Goal: Task Accomplishment & Management: Complete application form

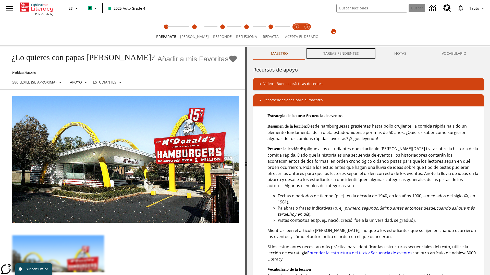
click at [341, 54] on button "TAREAS PENDIENTES" at bounding box center [340, 53] width 71 height 12
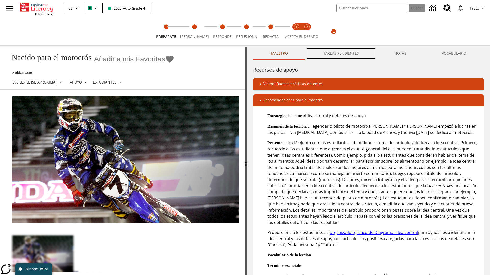
click at [341, 54] on button "TAREAS PENDIENTES" at bounding box center [340, 53] width 71 height 12
